Goal: Task Accomplishment & Management: Complete application form

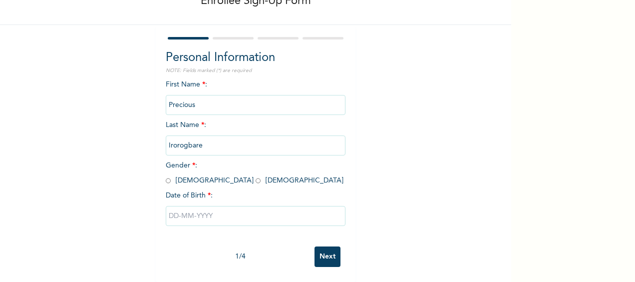
scroll to position [69, 0]
click at [166, 178] on input "radio" at bounding box center [168, 180] width 5 height 9
radio input "true"
click at [202, 210] on input "text" at bounding box center [256, 216] width 180 height 20
select select "8"
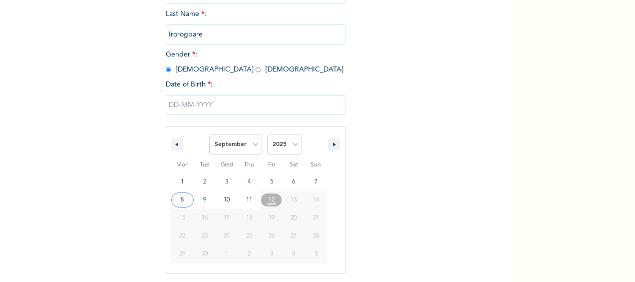
scroll to position [71, 0]
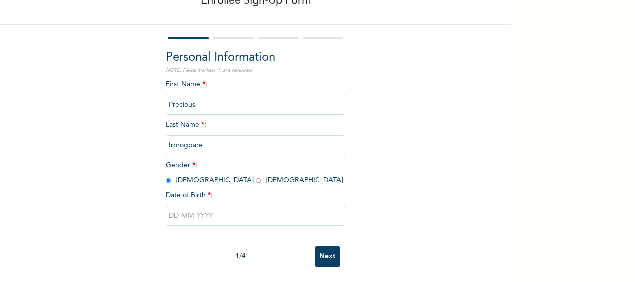
click at [54, 133] on div "Enrollee Sign-Up Form Personal Information NOTE: Fields marked (*) are required…" at bounding box center [255, 110] width 511 height 344
click at [166, 207] on input "text" at bounding box center [256, 216] width 180 height 20
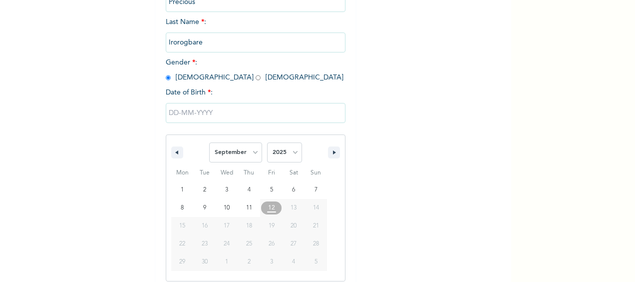
scroll to position [173, 0]
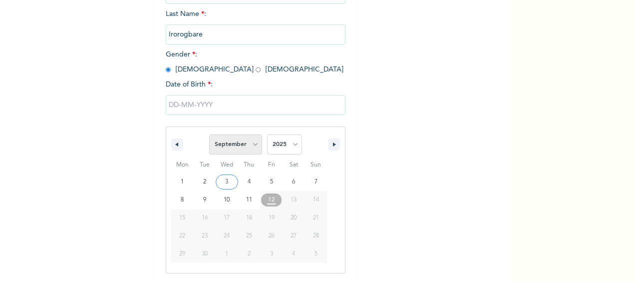
click at [254, 146] on select "January February March April May June July August September October November De…" at bounding box center [235, 144] width 53 height 20
select select "4"
click at [209, 135] on select "January February March April May June July August September October November De…" at bounding box center [235, 144] width 53 height 20
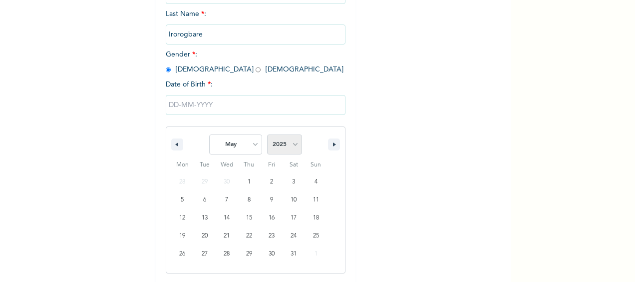
click at [292, 145] on select "2025 2024 2023 2022 2021 2020 2019 2018 2017 2016 2015 2014 2013 2012 2011 2010…" at bounding box center [284, 144] width 35 height 20
select select "2001"
click at [267, 135] on select "2025 2024 2023 2022 2021 2020 2019 2018 2017 2016 2015 2014 2013 2012 2011 2010…" at bounding box center [284, 144] width 35 height 20
type input "[DATE]"
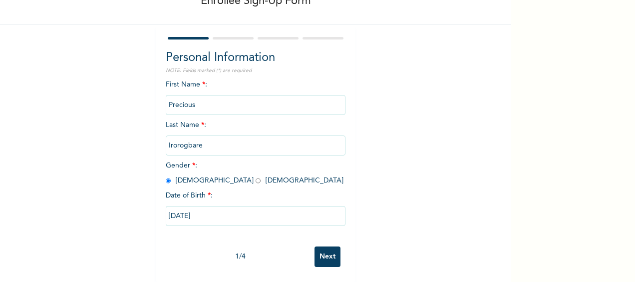
click at [180, 210] on input "[DATE]" at bounding box center [256, 216] width 180 height 20
select select "4"
select select "2001"
click at [448, 175] on div "Enrollee Sign-Up Form Personal Information NOTE: Fields marked (*) are required…" at bounding box center [255, 110] width 511 height 344
click at [209, 212] on input "[DATE]" at bounding box center [256, 216] width 180 height 20
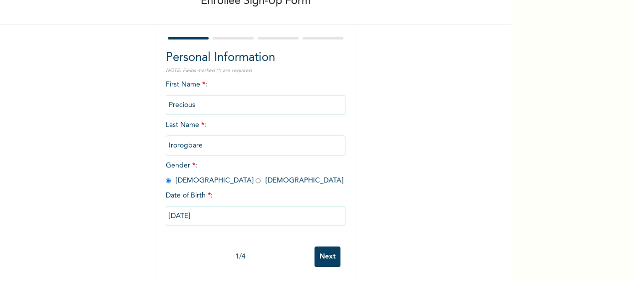
select select "4"
select select "2001"
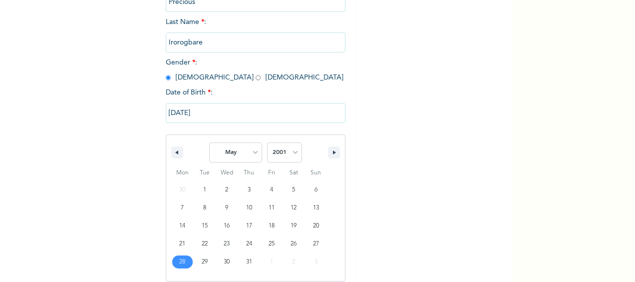
scroll to position [173, 0]
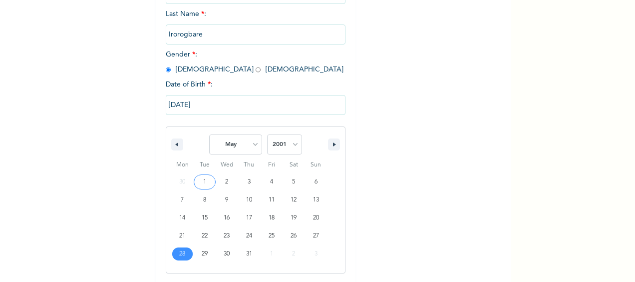
click at [199, 100] on input "[DATE]" at bounding box center [256, 105] width 180 height 20
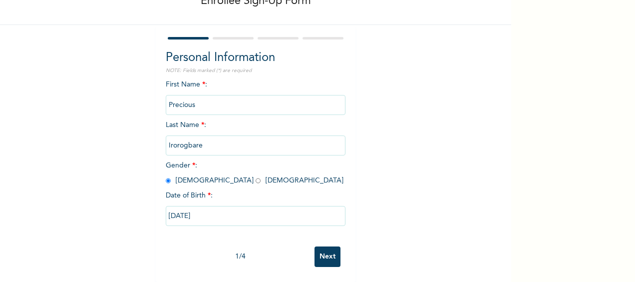
scroll to position [71, 0]
click at [199, 100] on input "Precious" at bounding box center [256, 105] width 180 height 20
click at [395, 93] on div "Enrollee Sign-Up Form Personal Information NOTE: Fields marked (*) are required…" at bounding box center [255, 110] width 511 height 344
click at [318, 251] on input "Next" at bounding box center [328, 256] width 26 height 20
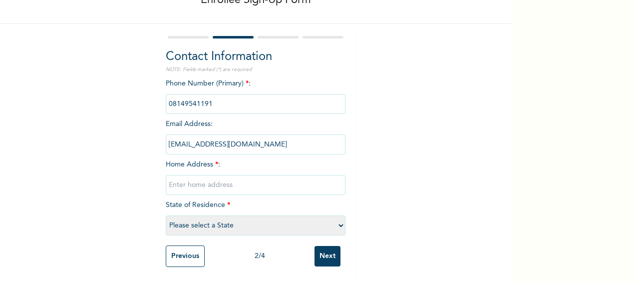
click at [207, 179] on input "text" at bounding box center [256, 185] width 180 height 20
click at [207, 179] on input "6, Tijani As" at bounding box center [256, 185] width 180 height 20
type input "[STREET_ADDRESS]"
click at [217, 222] on select "Please select a State [PERSON_NAME] (FCT) [PERSON_NAME] Ibom [GEOGRAPHIC_DATA] …" at bounding box center [256, 225] width 180 height 20
select select "25"
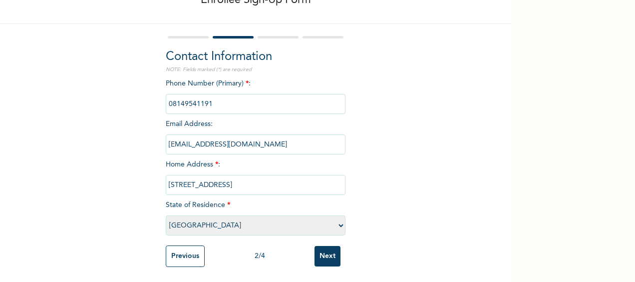
click at [166, 215] on select "Please select a State [PERSON_NAME] (FCT) [PERSON_NAME] Ibom [GEOGRAPHIC_DATA] …" at bounding box center [256, 225] width 180 height 20
click at [327, 251] on input "Next" at bounding box center [328, 256] width 26 height 20
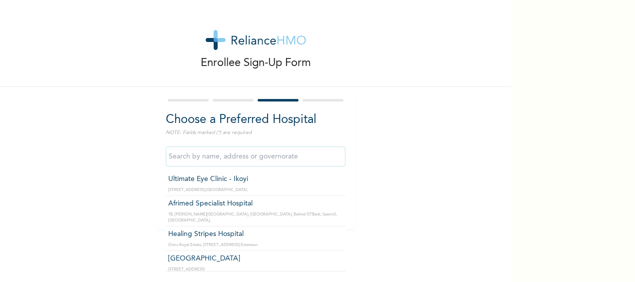
click at [190, 156] on input "text" at bounding box center [256, 156] width 180 height 20
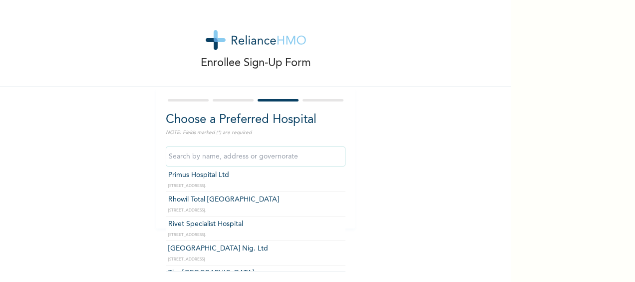
scroll to position [1085, 0]
type input "[GEOGRAPHIC_DATA] Nig. Ltd"
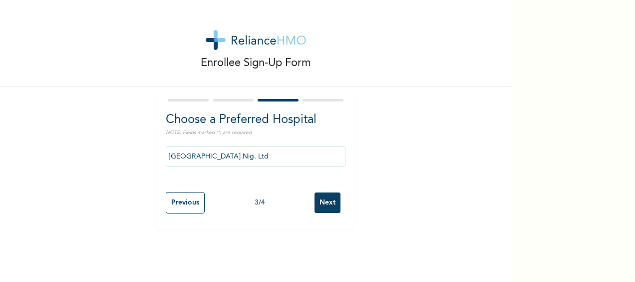
click at [325, 205] on input "Next" at bounding box center [328, 202] width 26 height 20
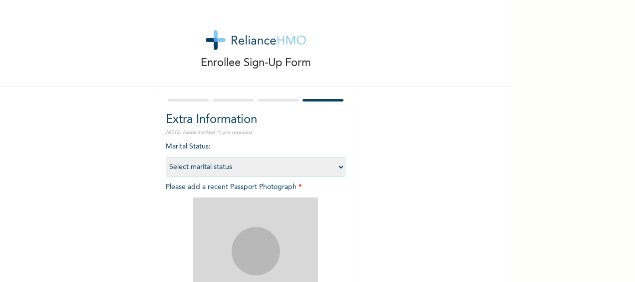
click at [336, 168] on select "Select marital status [DEMOGRAPHIC_DATA] Married [DEMOGRAPHIC_DATA] Widow/[DEMO…" at bounding box center [256, 167] width 180 height 20
select select "1"
click at [166, 157] on select "Select marital status [DEMOGRAPHIC_DATA] Married [DEMOGRAPHIC_DATA] Widow/[DEMO…" at bounding box center [256, 167] width 180 height 20
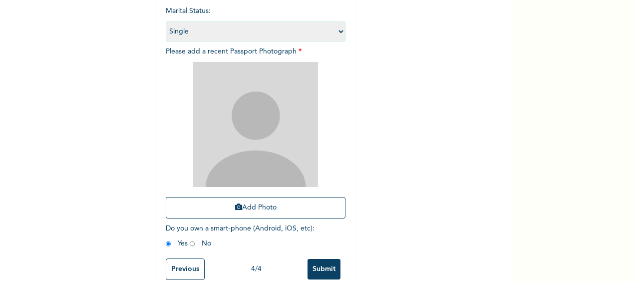
scroll to position [136, 0]
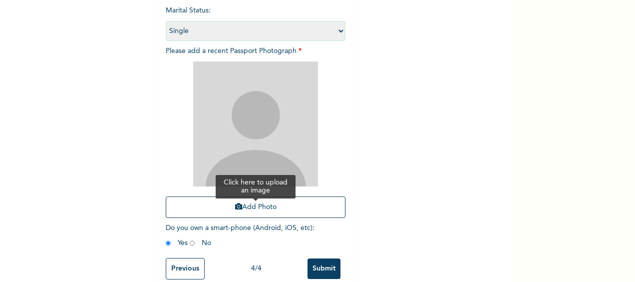
click at [255, 204] on button "Add Photo" at bounding box center [256, 206] width 180 height 21
click at [243, 206] on button "Add Photo" at bounding box center [256, 206] width 180 height 21
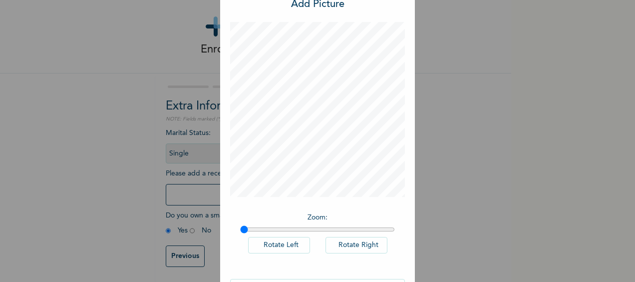
scroll to position [33, 0]
drag, startPoint x: 242, startPoint y: 233, endPoint x: 407, endPoint y: 242, distance: 164.6
type input "2"
click at [395, 234] on input "range" at bounding box center [317, 230] width 155 height 8
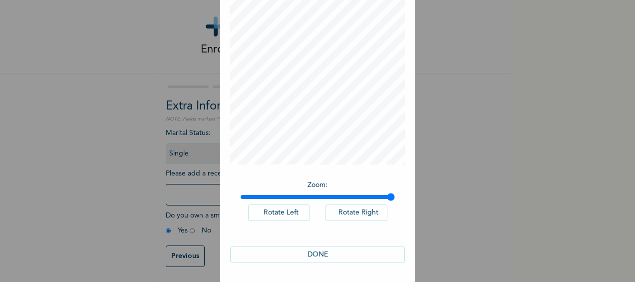
click at [313, 255] on button "DONE" at bounding box center [317, 254] width 175 height 16
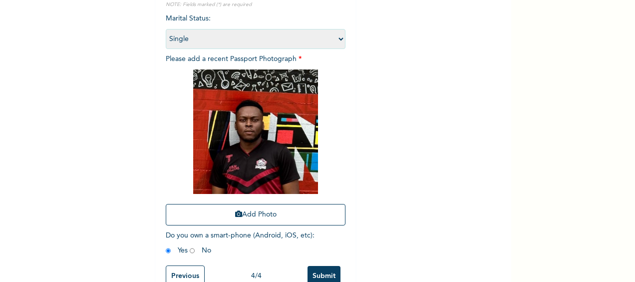
scroll to position [156, 0]
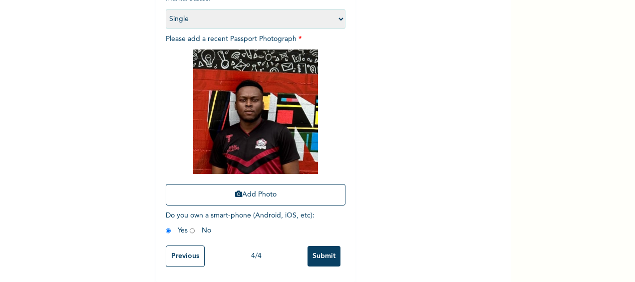
click at [332, 253] on input "Submit" at bounding box center [324, 256] width 33 height 20
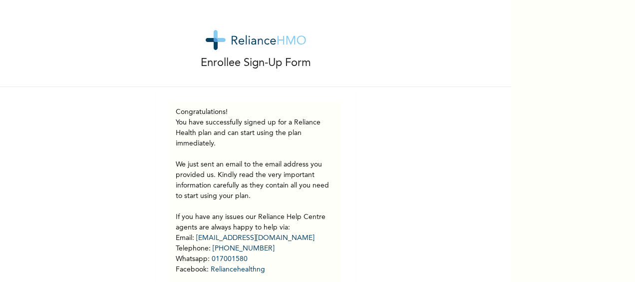
scroll to position [62, 0]
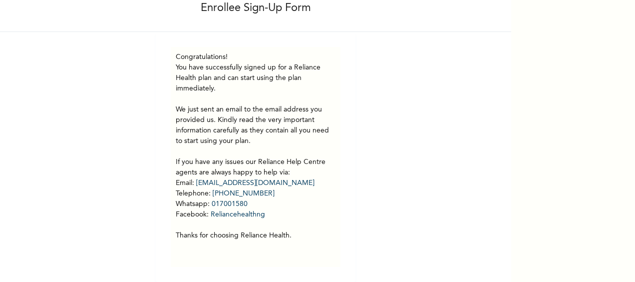
click at [447, 129] on div "Enrollee Sign-Up Form Congratulations! You have successfully signed up for a Re…" at bounding box center [255, 113] width 511 height 337
